Goal: Task Accomplishment & Management: Manage account settings

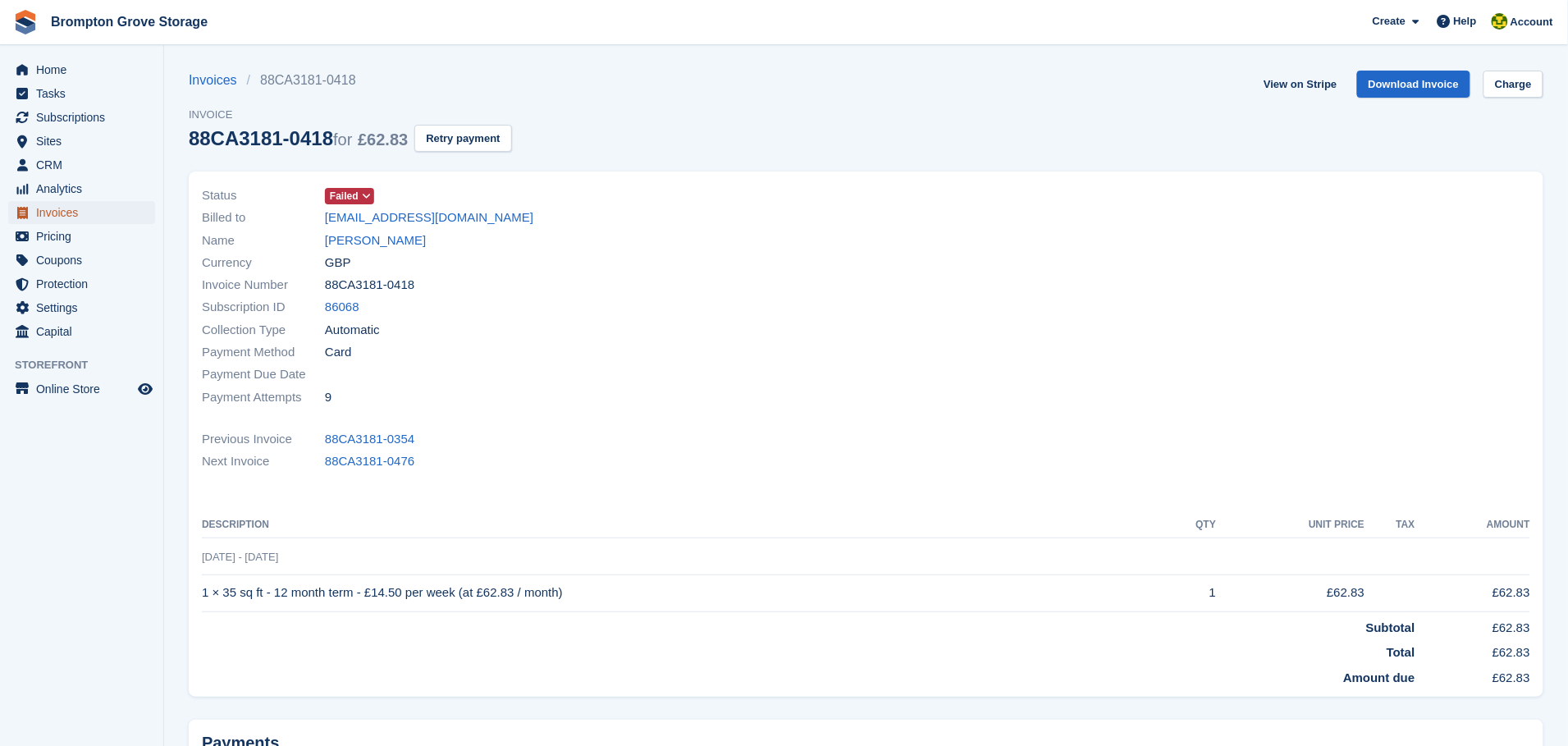
click at [54, 208] on span "Invoices" at bounding box center [85, 213] width 98 height 23
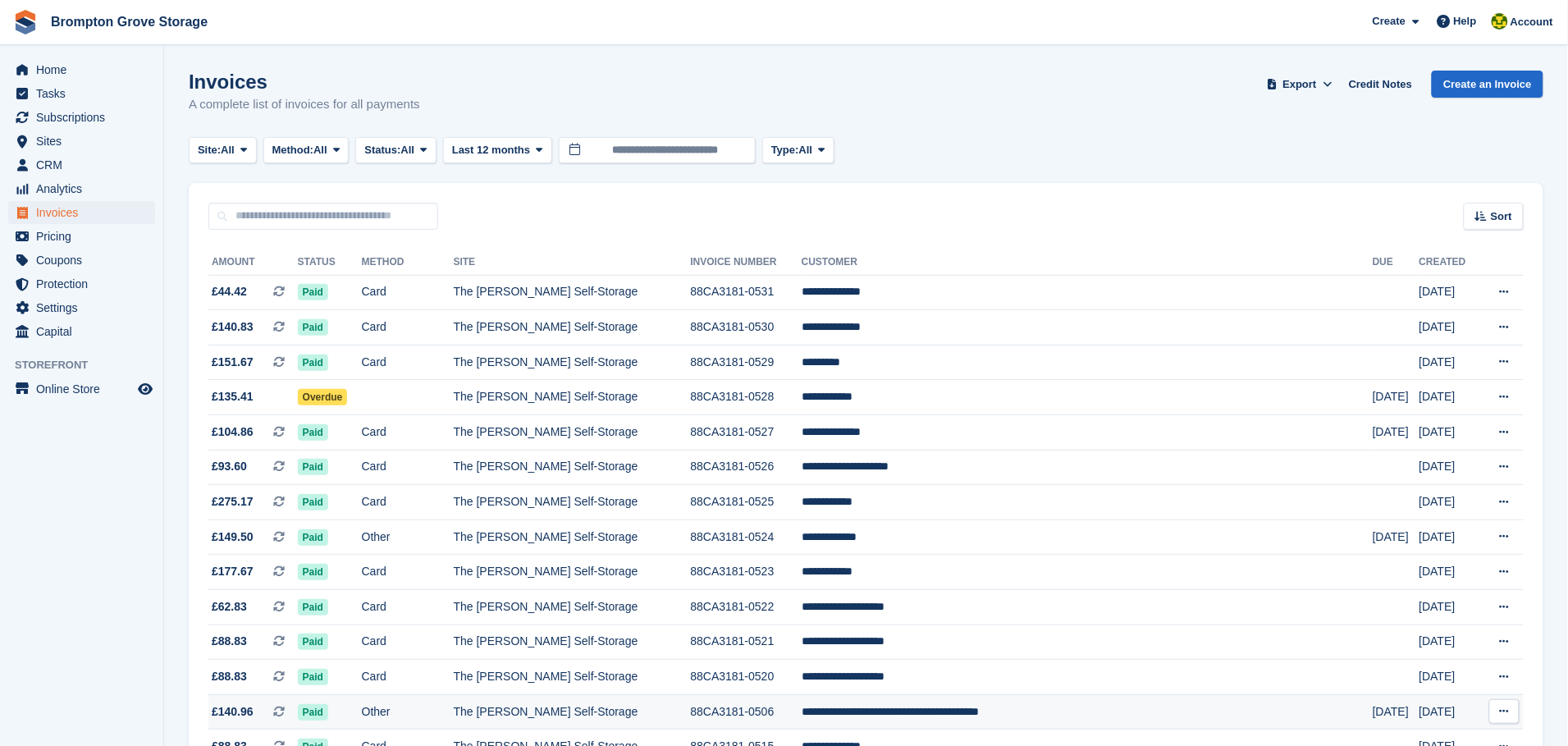
click at [962, 726] on td "**********" at bounding box center [1087, 712] width 571 height 36
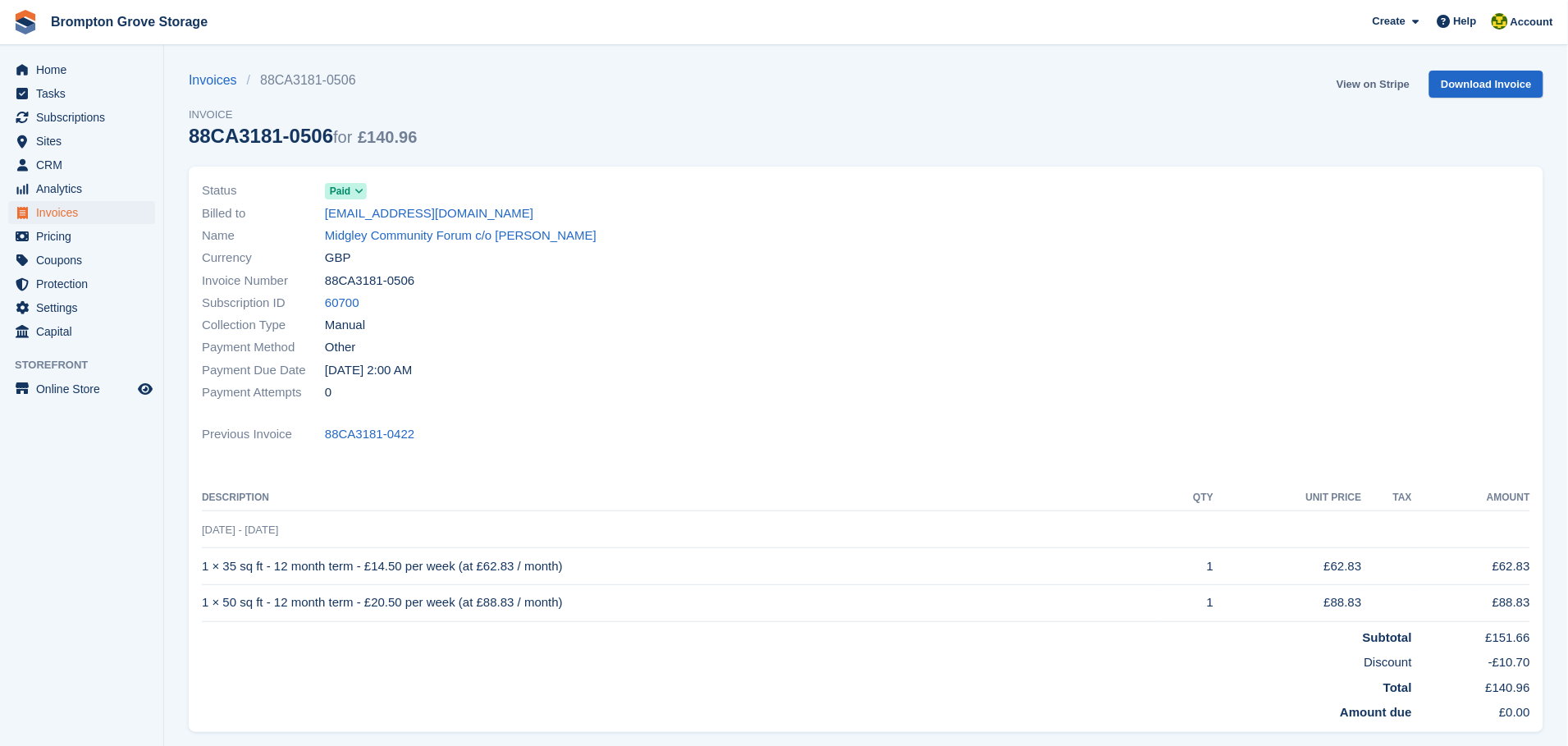
click at [1362, 89] on link "View on Stripe" at bounding box center [1373, 83] width 86 height 27
click at [67, 63] on span "Home" at bounding box center [85, 69] width 98 height 23
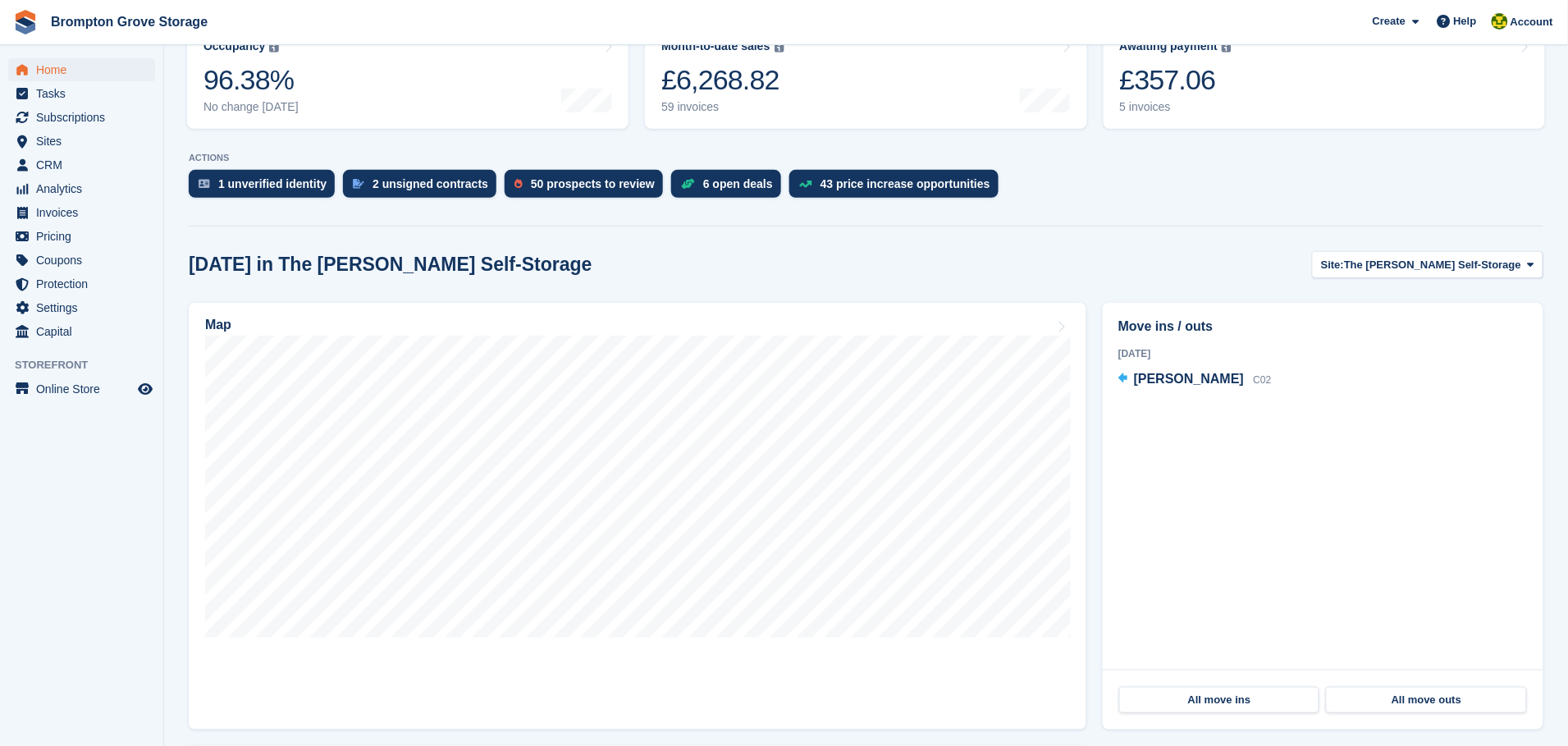
scroll to position [246, 0]
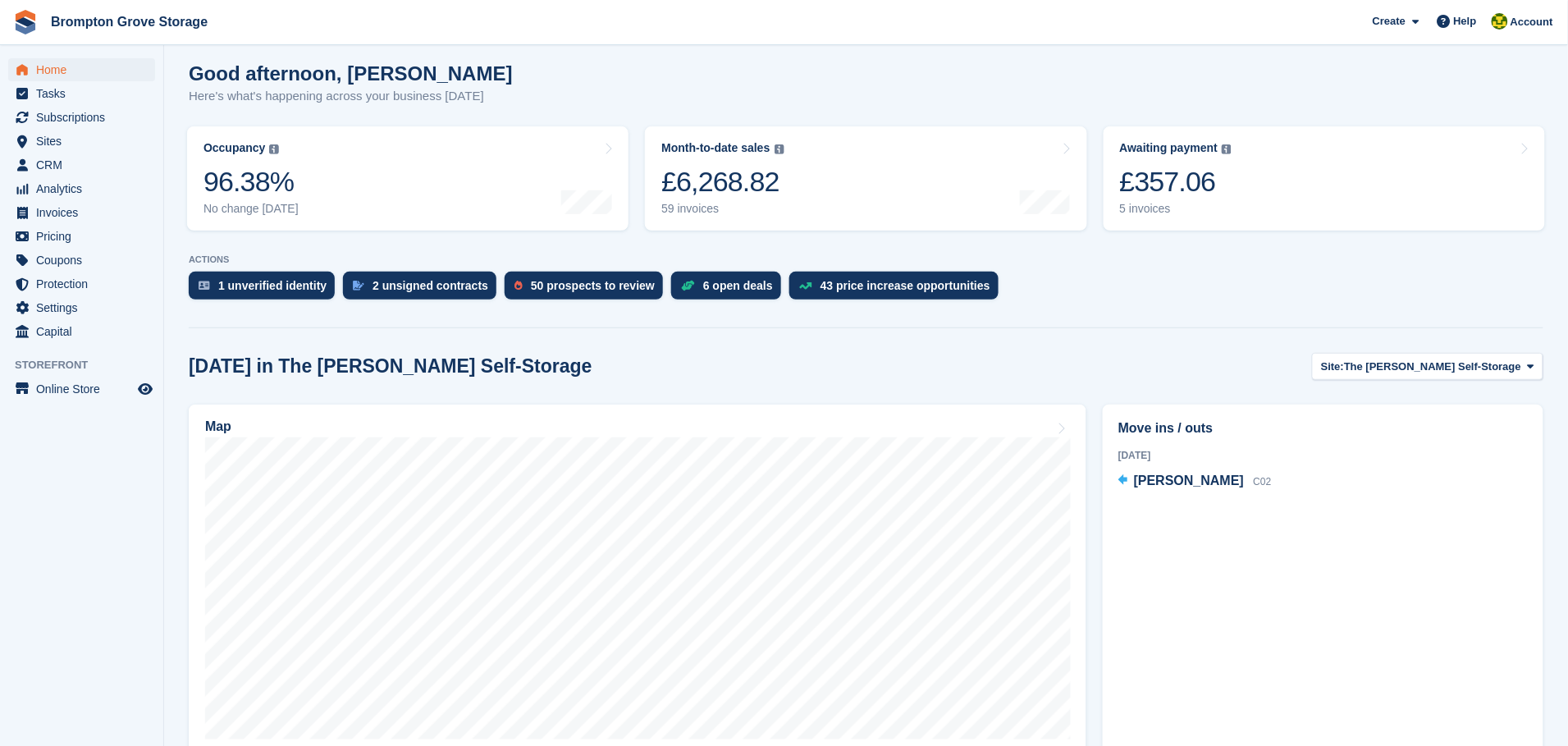
scroll to position [24, 0]
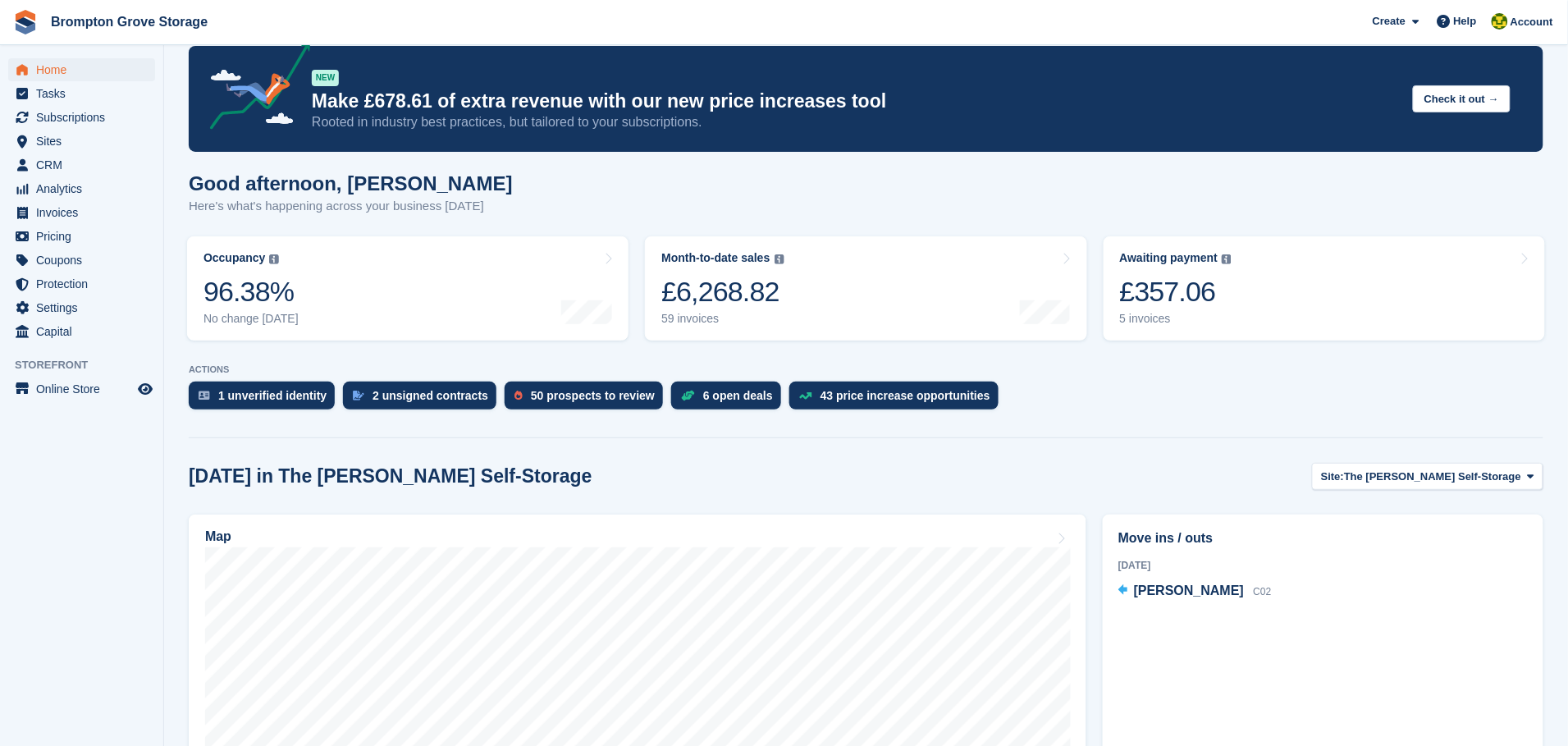
click at [1164, 407] on div "1 unverified identity 2 unsigned contracts 50 prospects to review 6 open deals …" at bounding box center [865, 399] width 1354 height 37
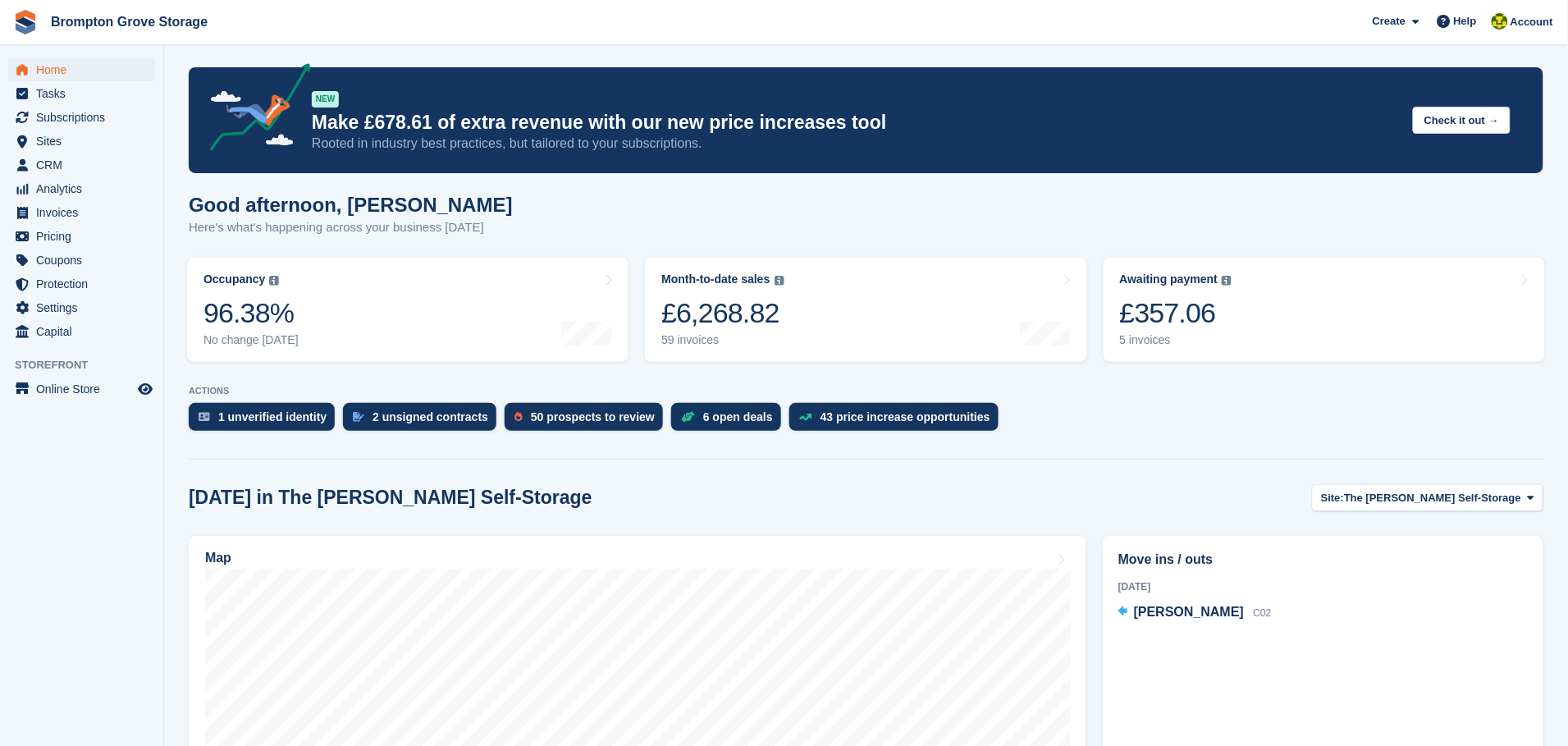
scroll to position [0, 0]
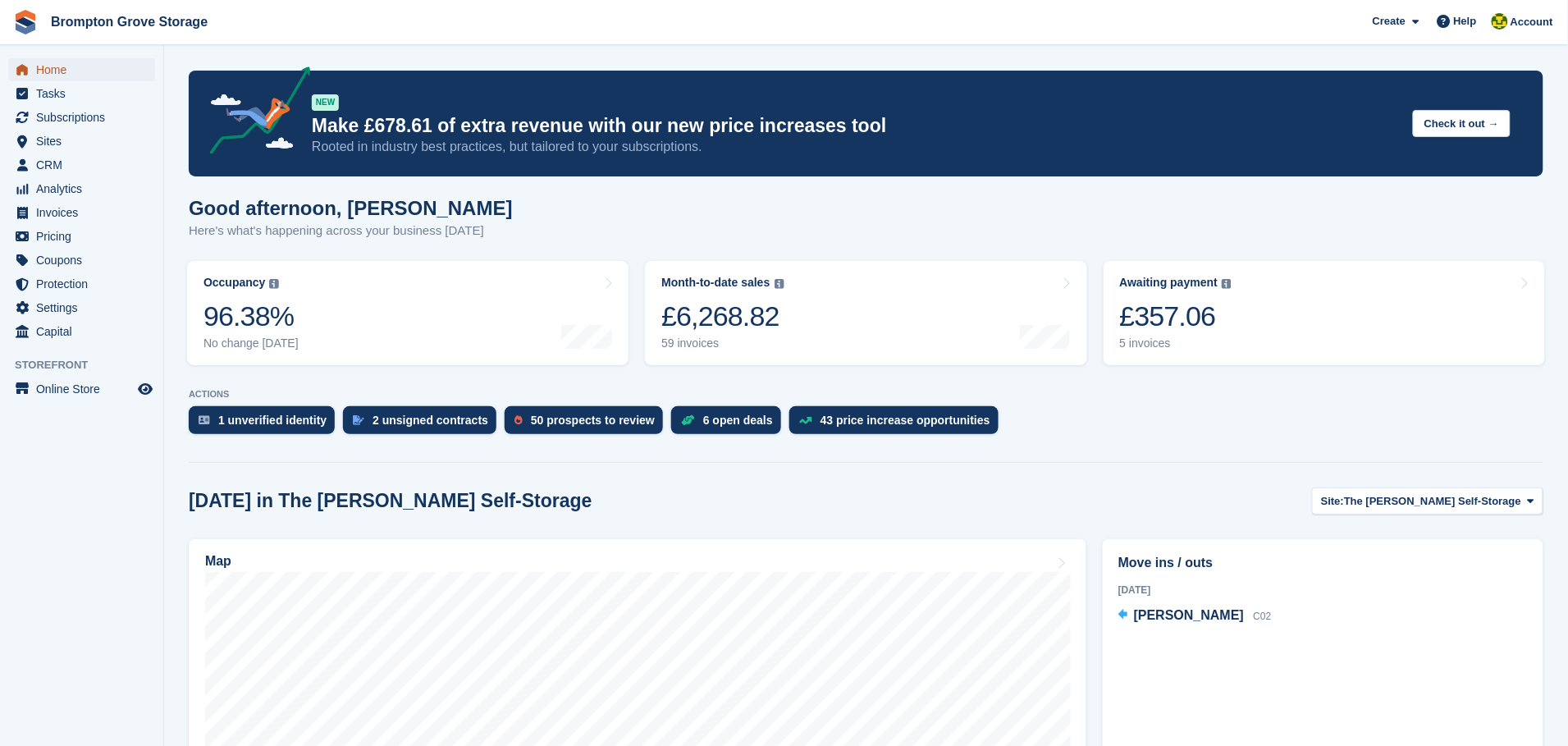
click at [49, 69] on span "Home" at bounding box center [85, 69] width 98 height 23
click at [68, 209] on span "Invoices" at bounding box center [85, 213] width 98 height 23
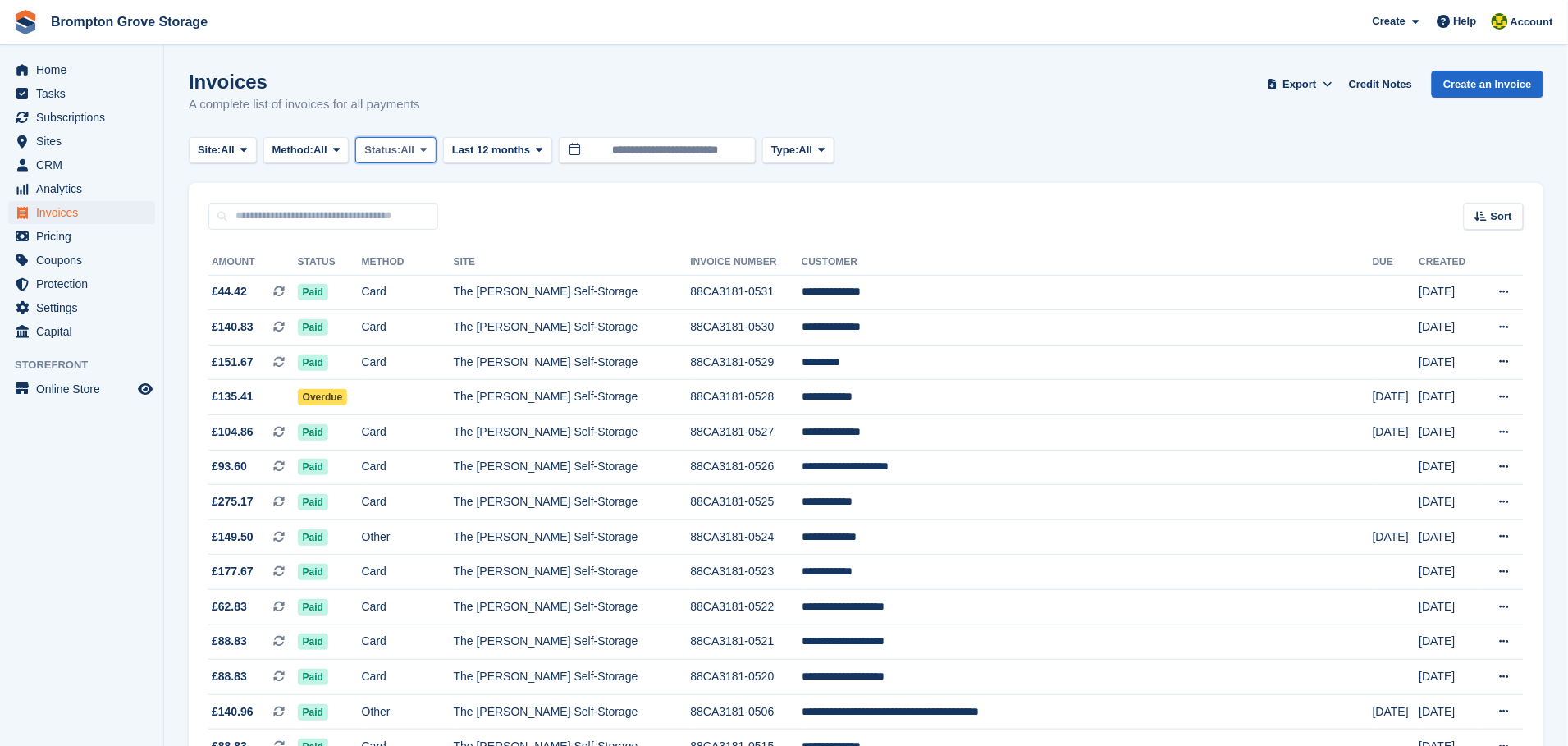
click at [400, 150] on span "Status:" at bounding box center [382, 151] width 37 height 17
click at [419, 271] on link "Open" at bounding box center [434, 277] width 142 height 30
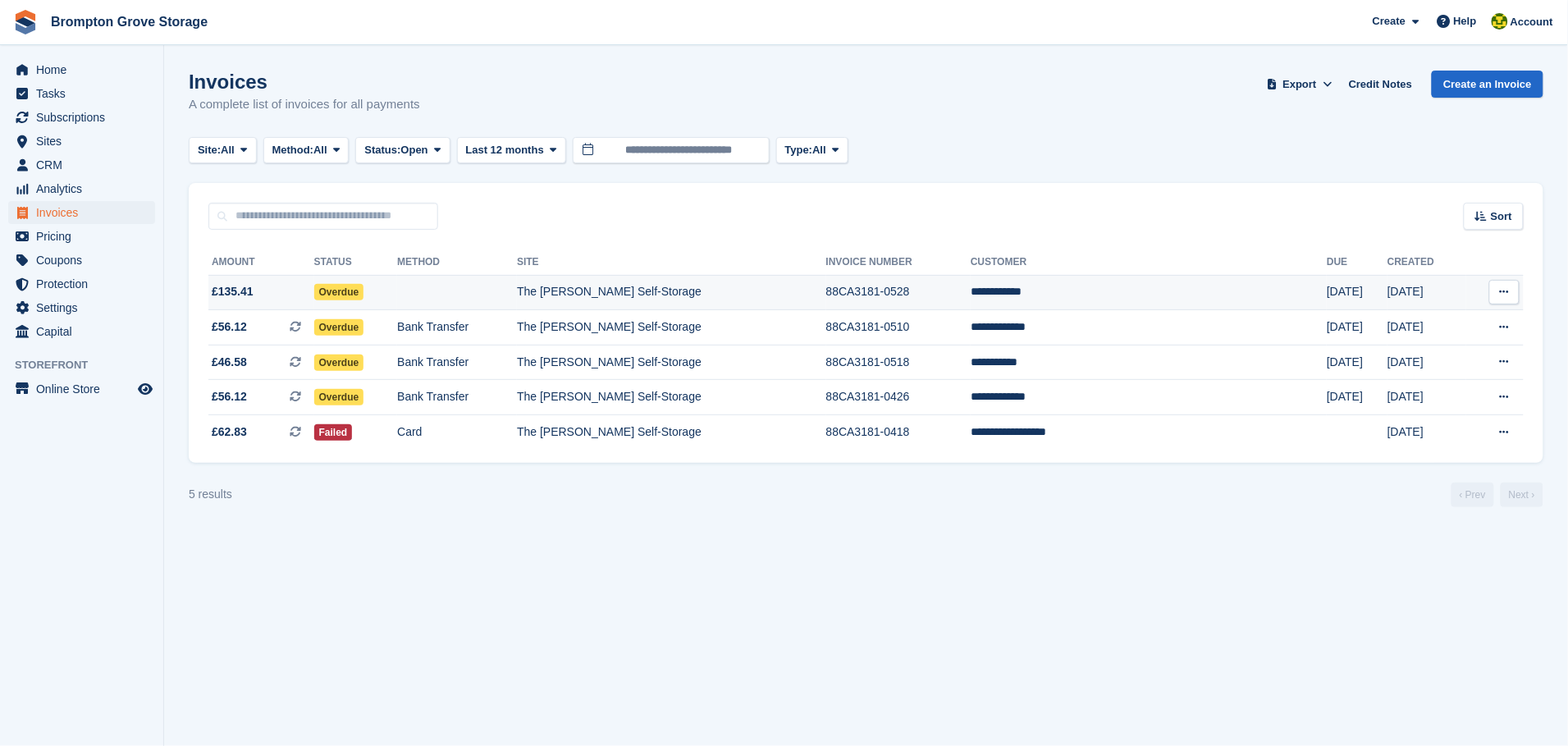
click at [1497, 291] on button at bounding box center [1504, 292] width 30 height 24
click at [1130, 280] on td "**********" at bounding box center [1148, 292] width 356 height 36
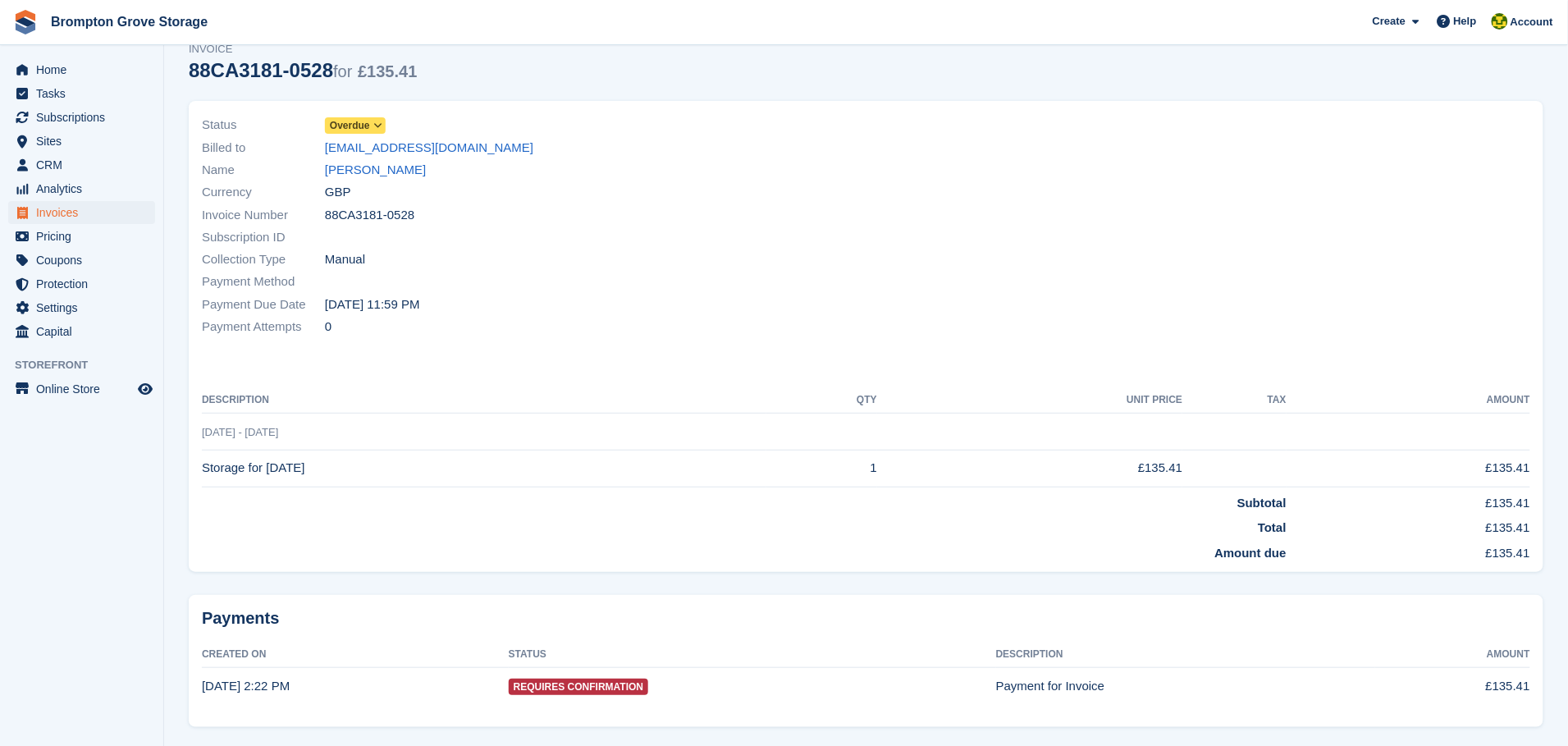
scroll to position [101, 0]
